Goal: Contribute content: Add original content to the website for others to see

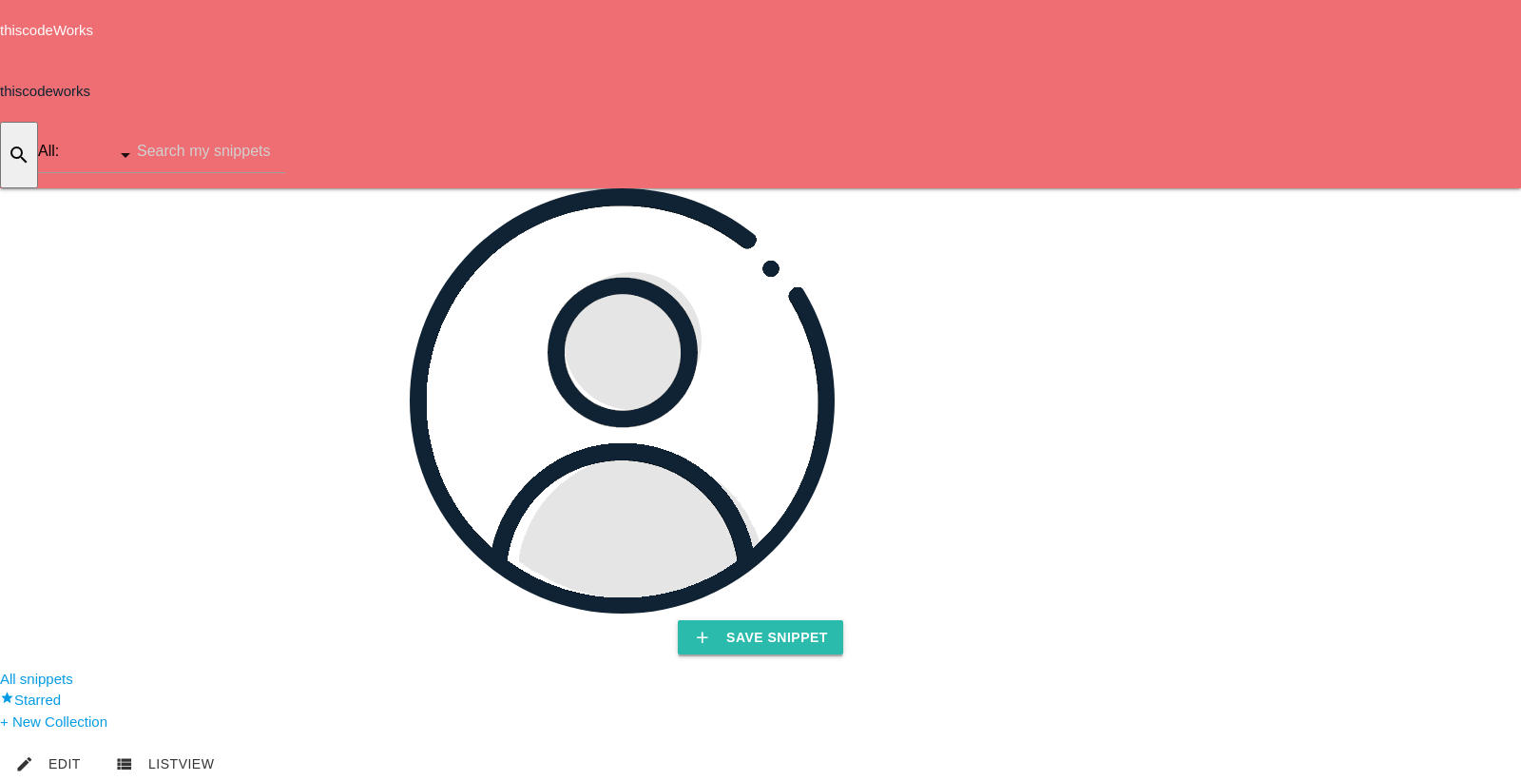
click at [726, 629] on b "Save Snippet" at bounding box center [777, 636] width 102 height 15
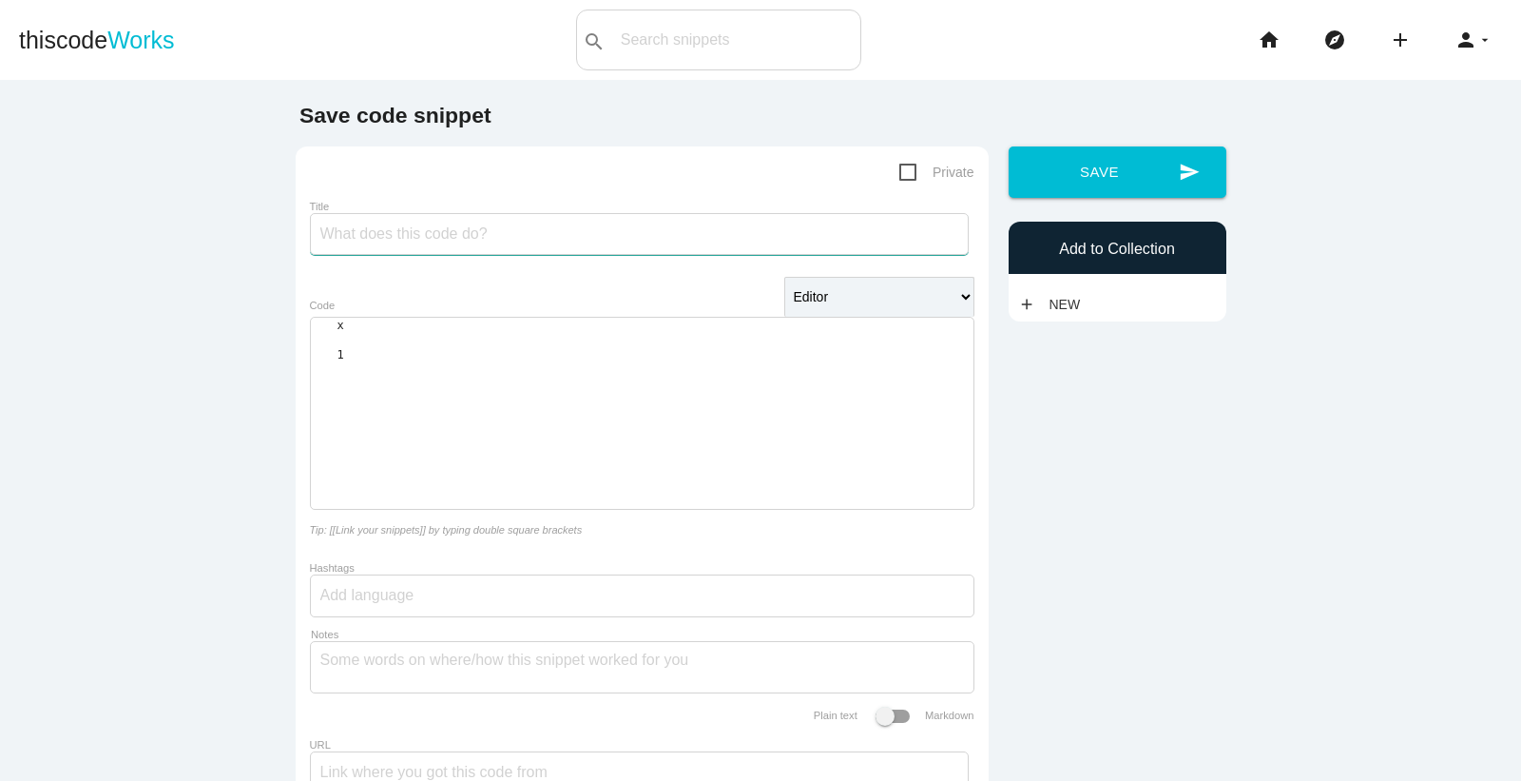
click at [444, 230] on input "Title" at bounding box center [639, 234] width 659 height 42
type input "s"
click at [521, 235] on input "render specs tab for json metafield / rich text" at bounding box center [639, 234] width 659 height 42
click at [639, 243] on input "render specs tab for json / rich text" at bounding box center [639, 234] width 659 height 42
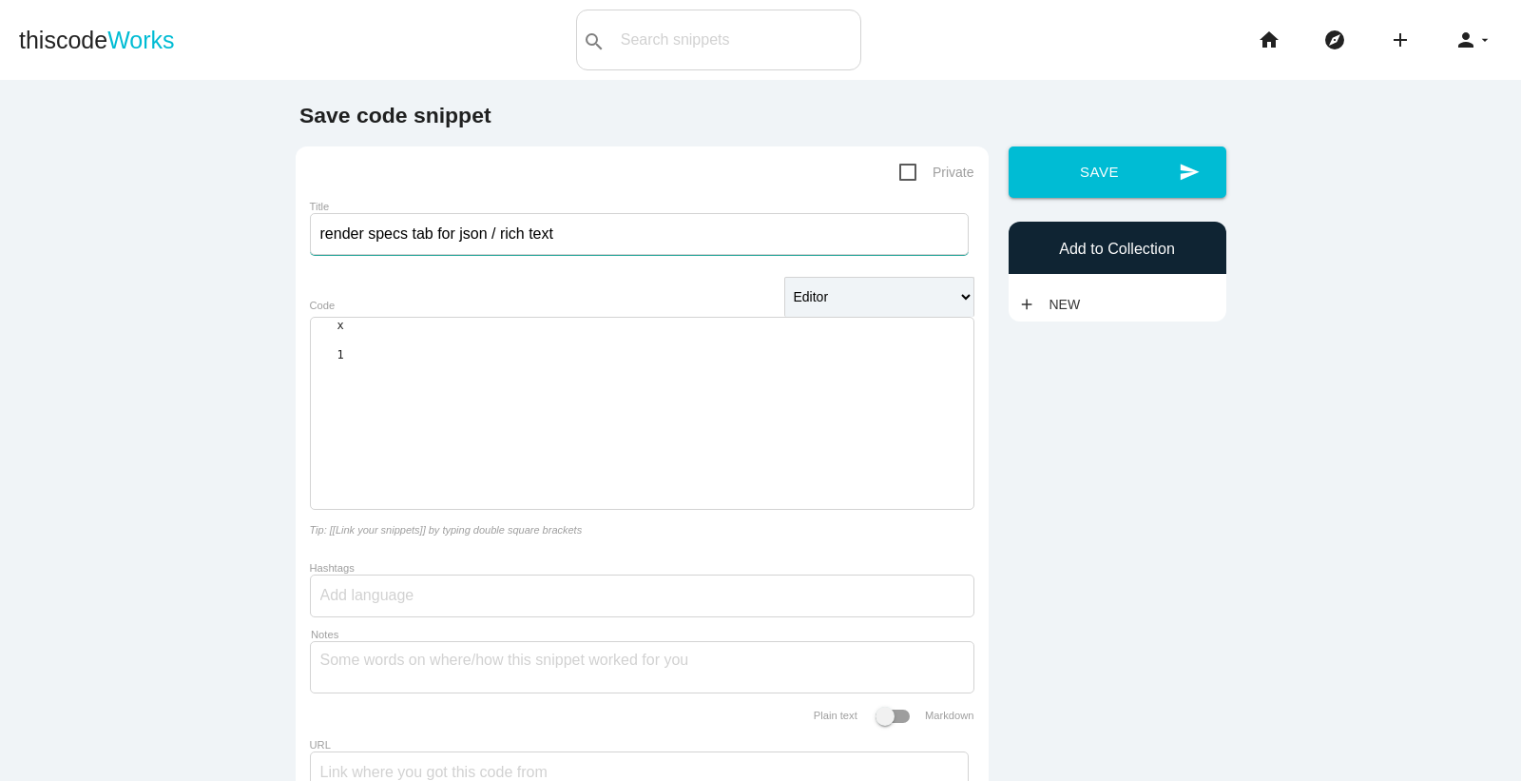
click at [442, 245] on input "render specs tab for json / rich text" at bounding box center [639, 234] width 659 height 42
click at [444, 238] on input "render specs tab for json / rich text" at bounding box center [639, 234] width 659 height 42
click at [557, 236] on input "render specs tab for json / rich text" at bounding box center [639, 234] width 659 height 42
click at [669, 395] on div "​ x 1 ​" at bounding box center [642, 414] width 663 height 190
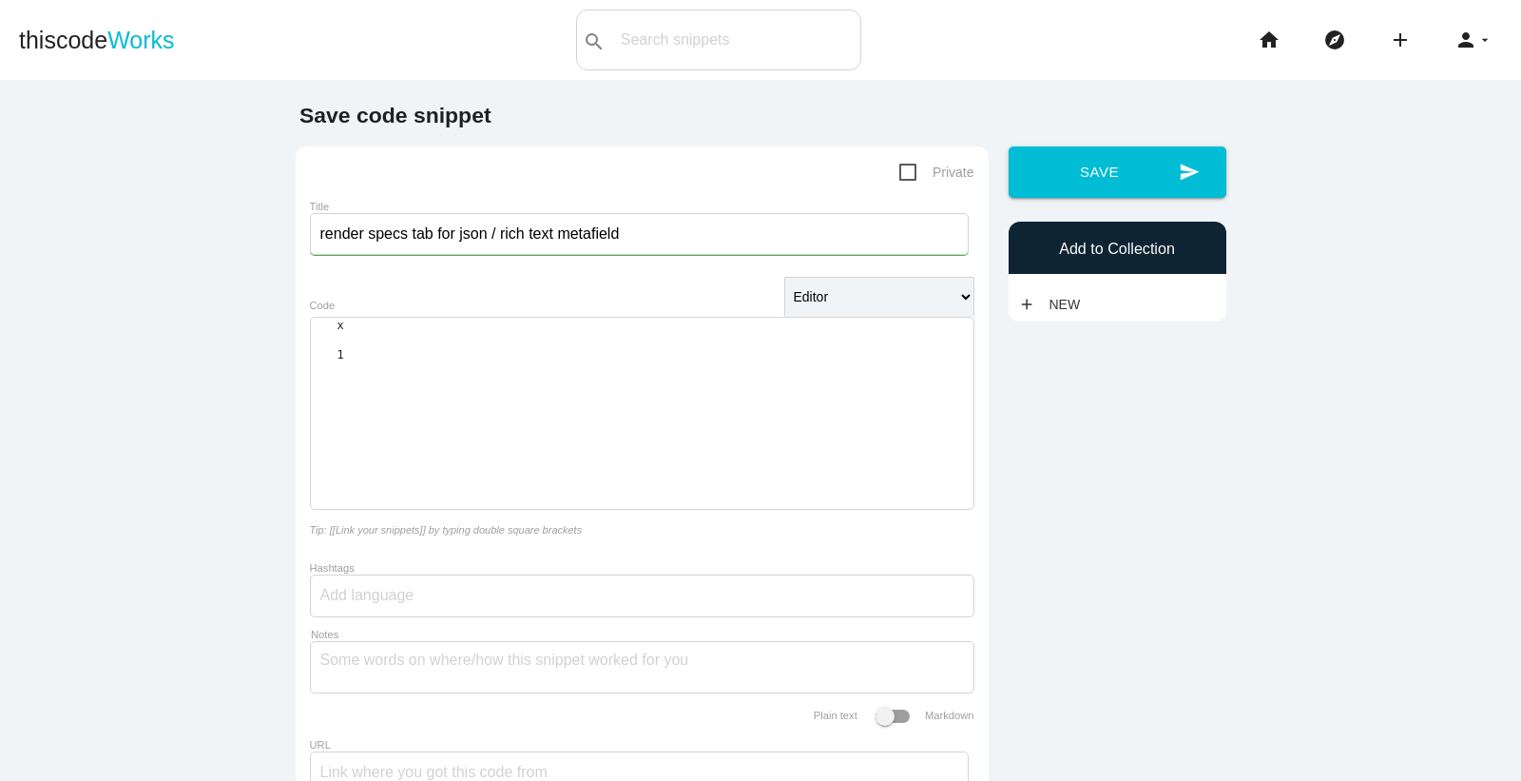
scroll to position [5, 0]
click at [499, 244] on input "render specs tab for json / rich text metafield" at bounding box center [639, 234] width 659 height 42
click at [492, 244] on input "render specs tab for json / rich text metafield" at bounding box center [639, 234] width 659 height 42
click at [461, 231] on input "render specs tab for json / show rich text metafield" at bounding box center [639, 234] width 659 height 42
click at [543, 235] on input "render specs tab for json / show rich text metafield" at bounding box center [639, 234] width 659 height 42
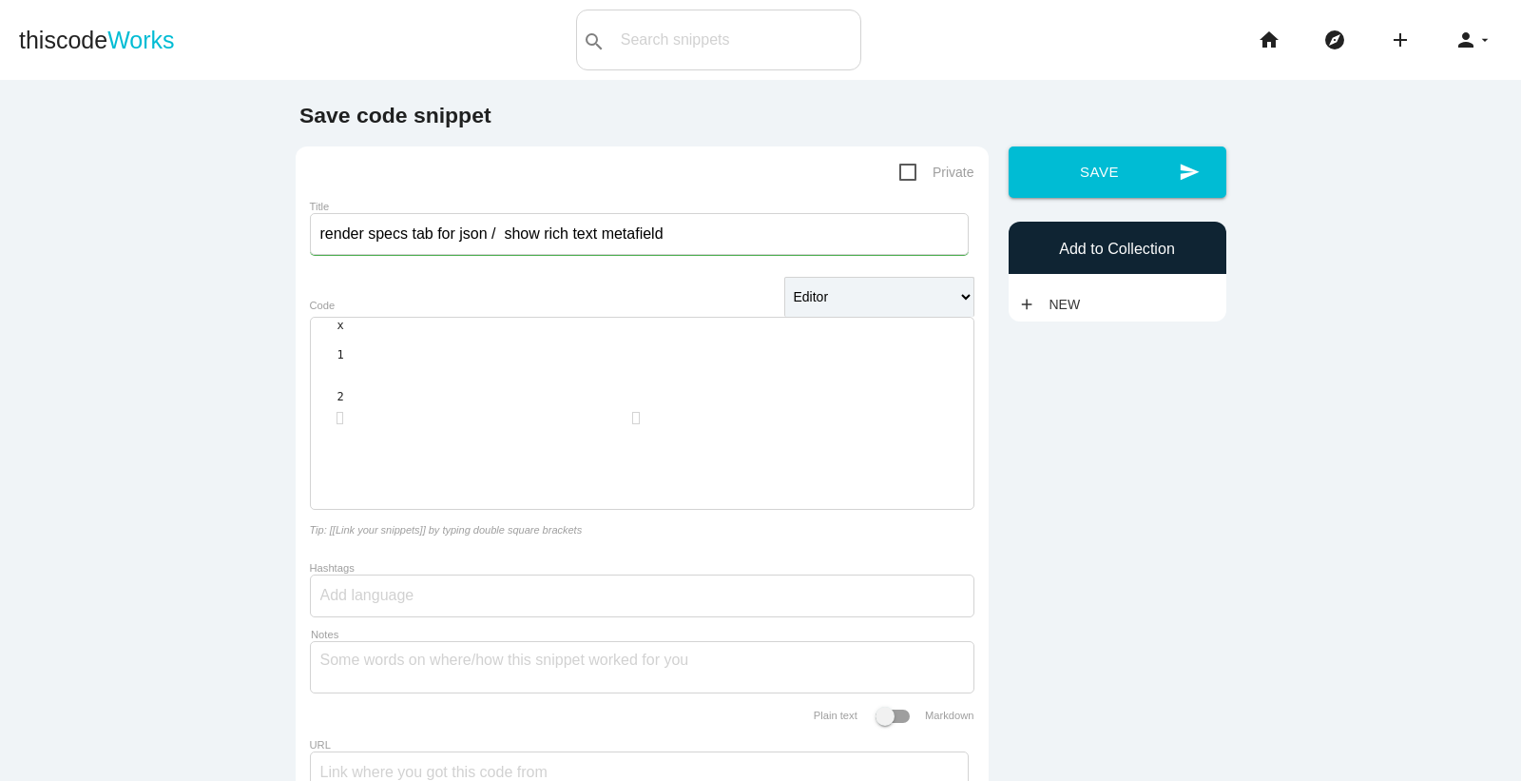
click at [441, 236] on input "render specs tab for json / show rich text metafield" at bounding box center [639, 234] width 659 height 42
click at [492, 240] on input "render specs tab with json / show rich text metafield" at bounding box center [639, 234] width 659 height 42
click at [595, 238] on input "render specs tab with json metafield / show rich text metafield" at bounding box center [639, 234] width 659 height 42
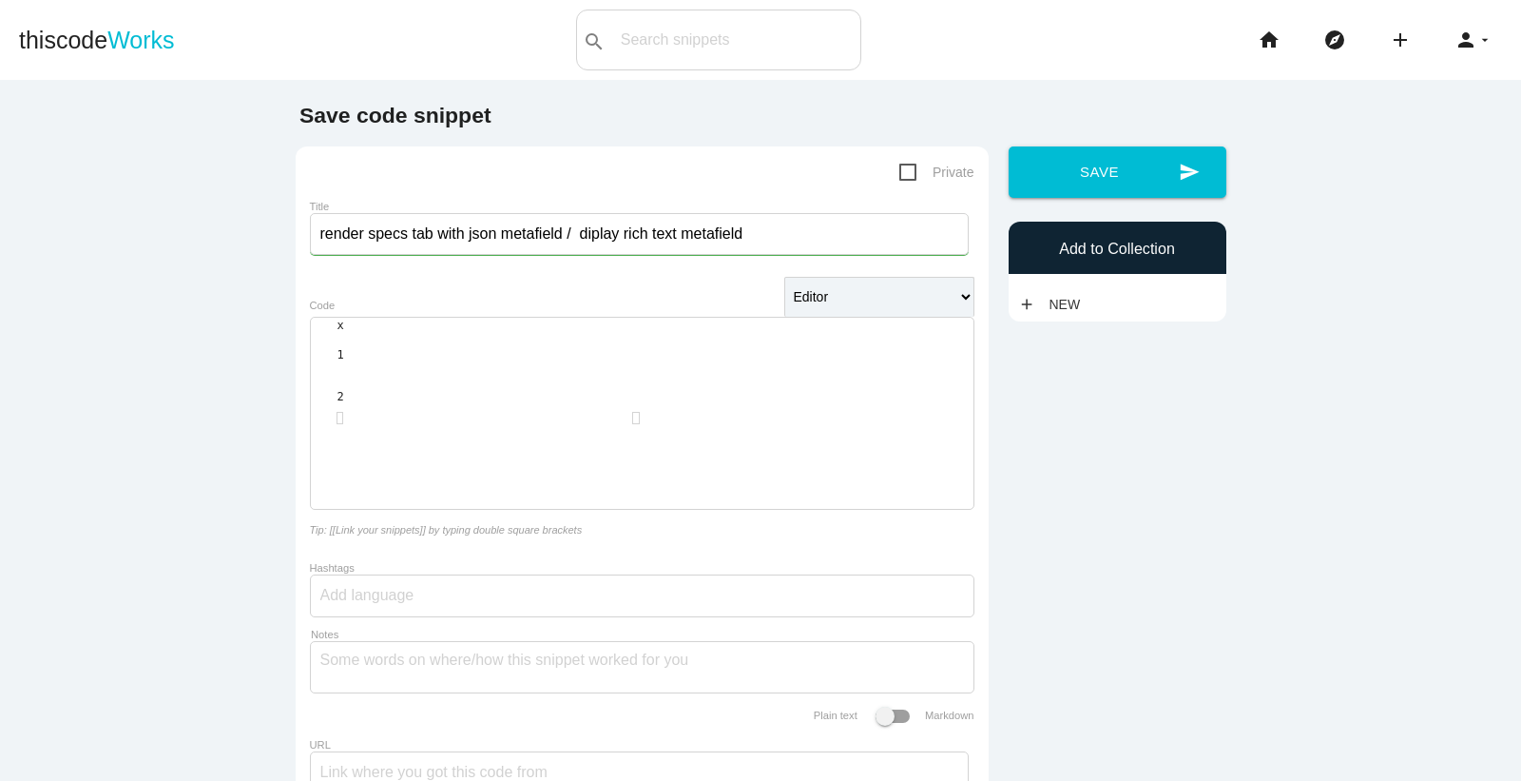
click at [586, 241] on input "render specs tab with json metafield / diplay rich text metafield" at bounding box center [639, 234] width 659 height 42
click at [782, 225] on input "render specs tab with json metafield / display rich text metafield" at bounding box center [639, 234] width 659 height 42
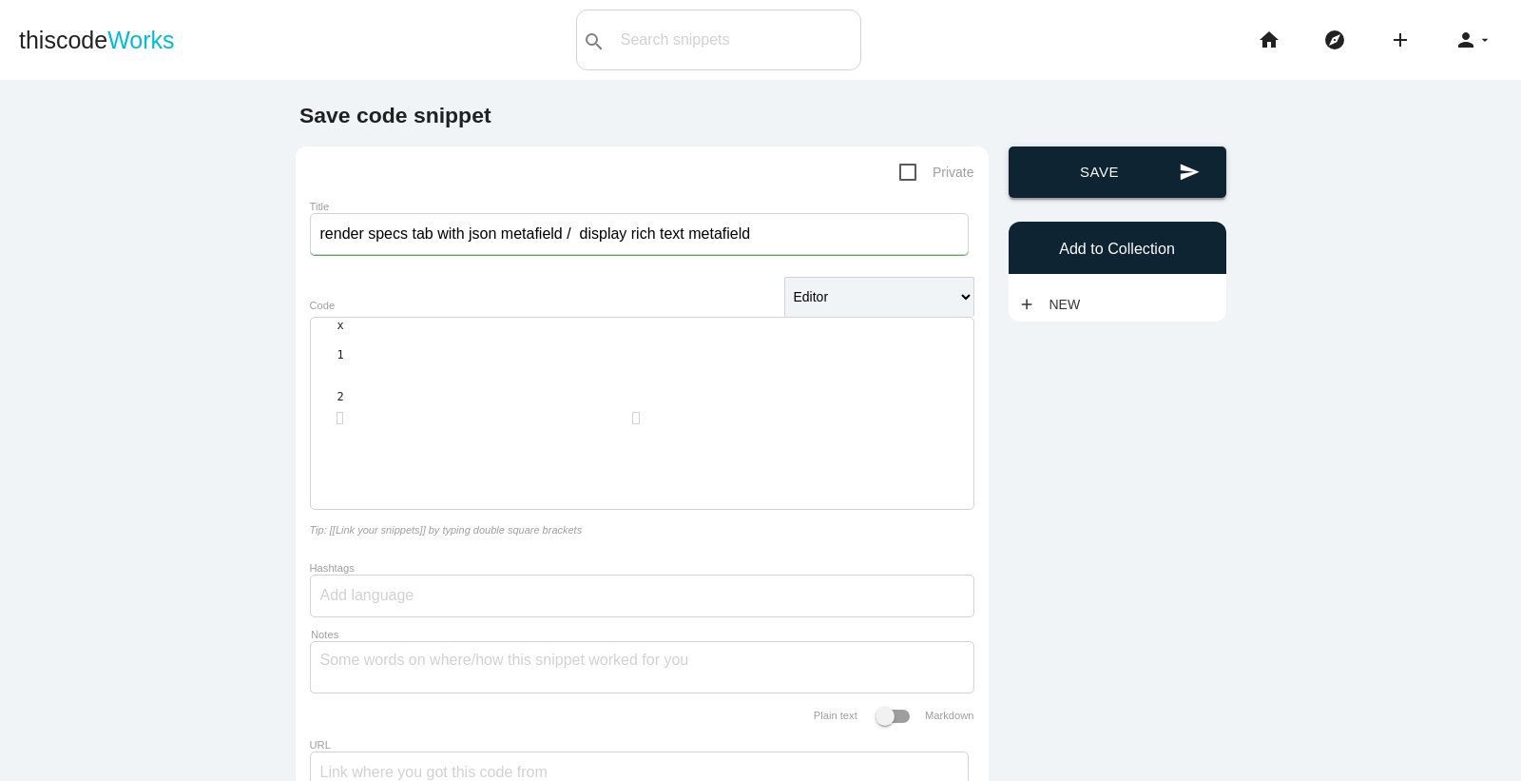
type input "render specs tab with json metafield / display rich text metafield"
click at [1129, 164] on button "send Save" at bounding box center [1118, 171] width 218 height 51
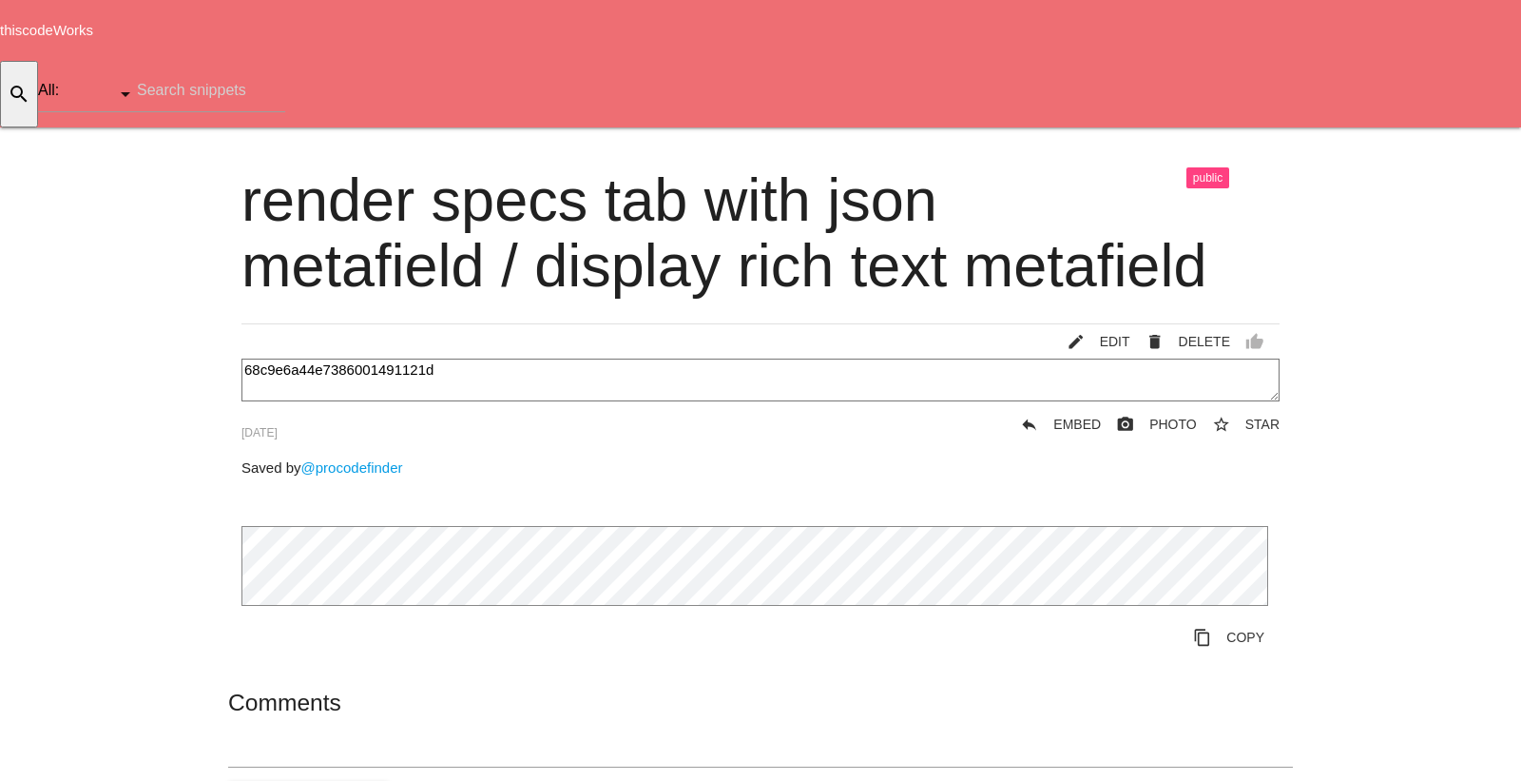
click at [51, 33] on link "thiscode Works" at bounding box center [46, 30] width 93 height 16
